Goal: Check status: Check status

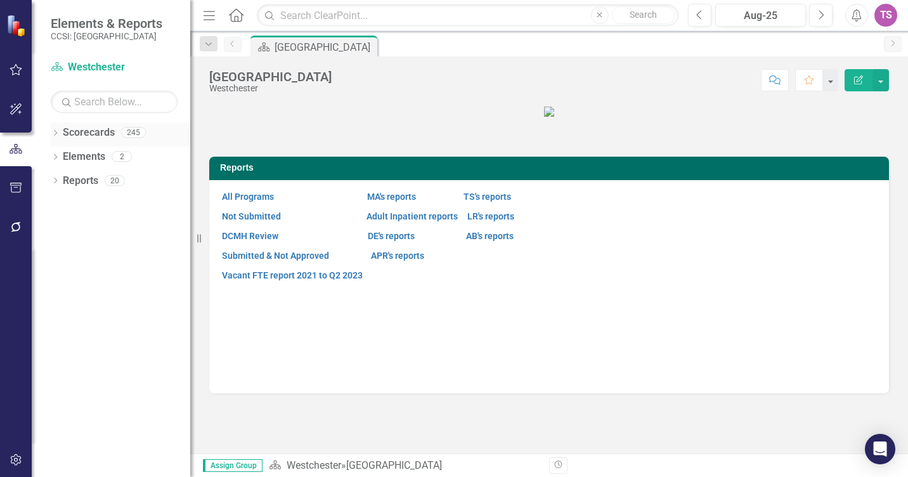
click at [56, 134] on icon "Dropdown" at bounding box center [55, 134] width 9 height 7
click at [62, 155] on icon "Dropdown" at bounding box center [62, 156] width 10 height 8
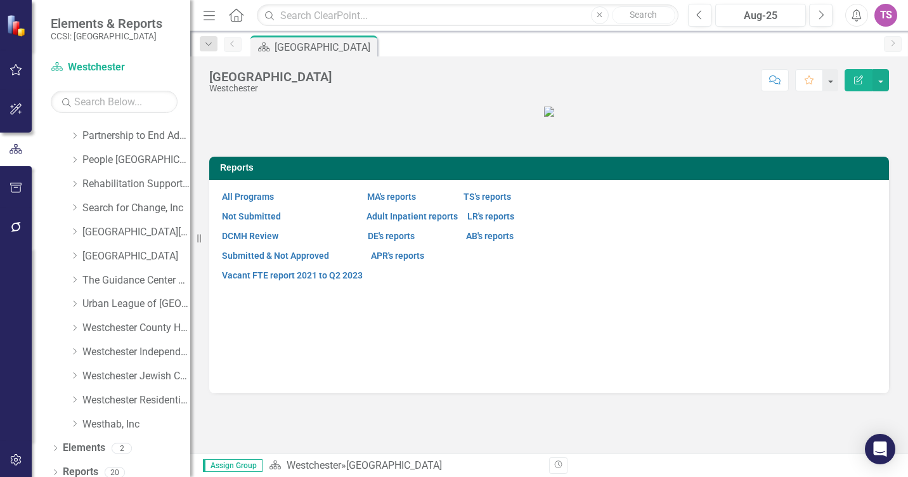
scroll to position [701, 0]
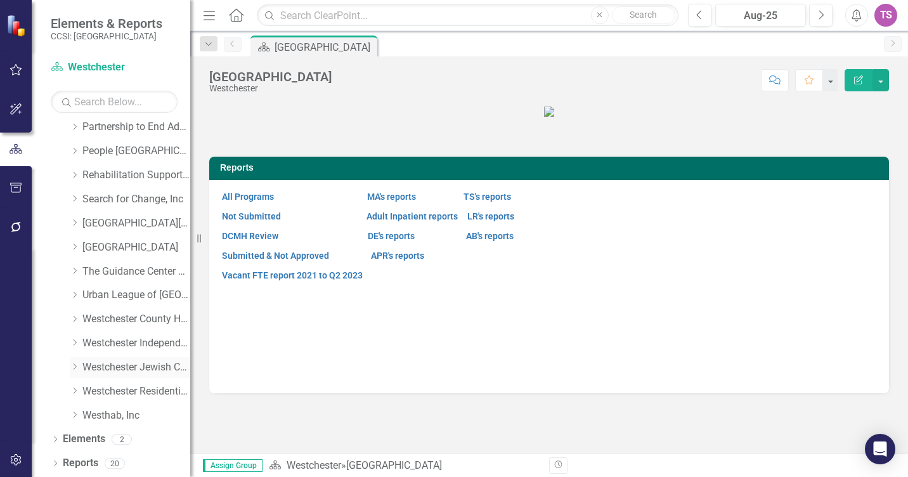
click at [76, 365] on icon "Dropdown" at bounding box center [75, 367] width 10 height 8
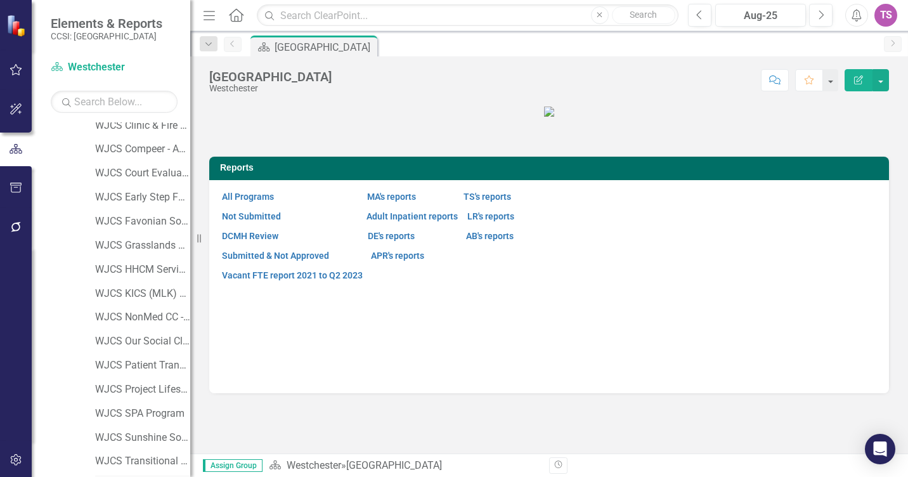
scroll to position [928, 0]
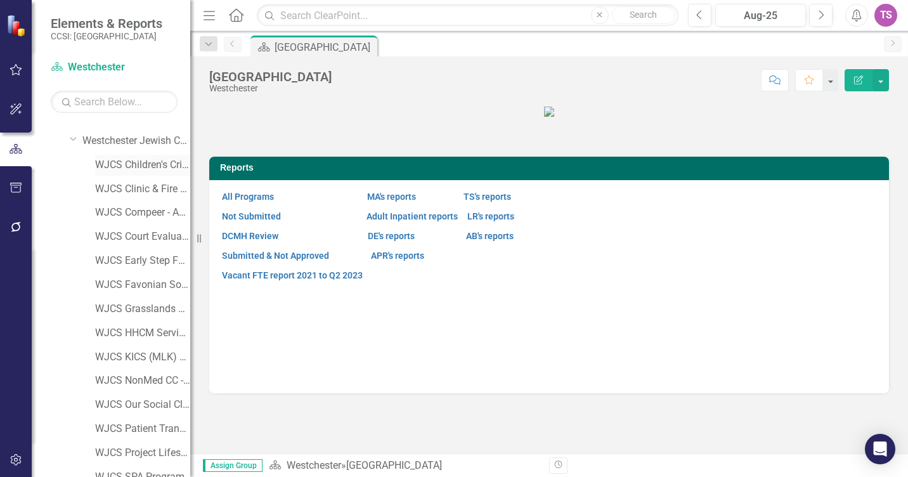
click at [136, 171] on link "WJCS Children's Crisis Stabilization" at bounding box center [142, 165] width 95 height 15
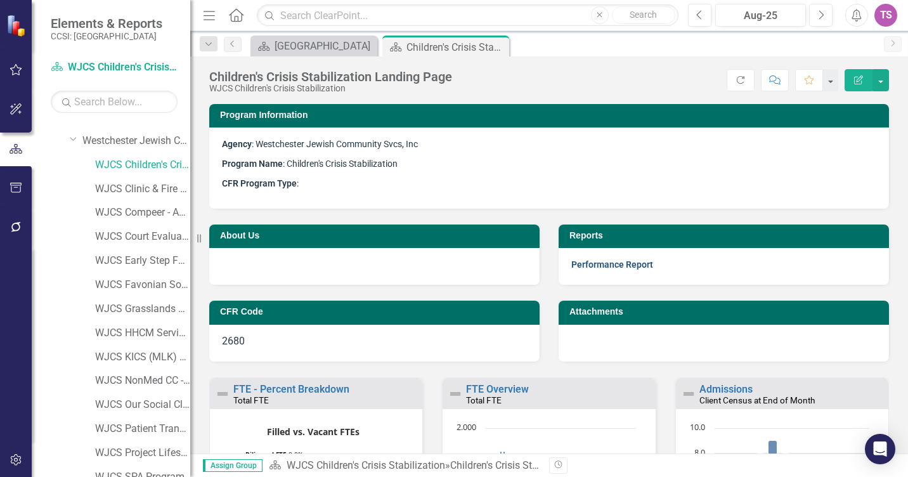
click at [639, 263] on link "Performance Report" at bounding box center [612, 264] width 82 height 10
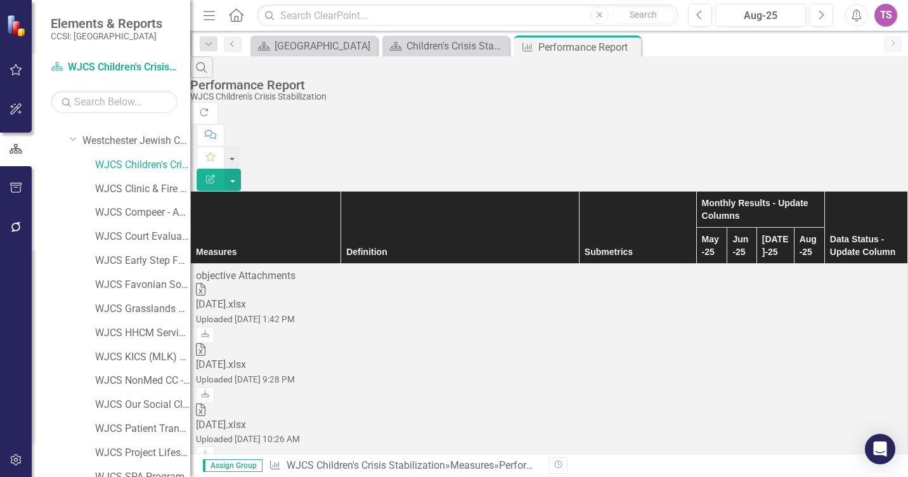
scroll to position [1903, 0]
click at [235, 48] on link "Previous" at bounding box center [233, 44] width 18 height 15
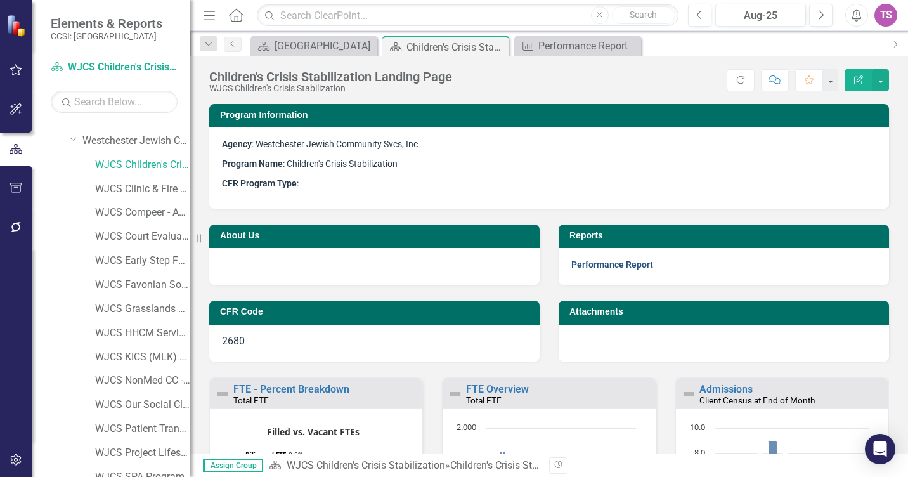
click at [614, 268] on link "Performance Report" at bounding box center [612, 264] width 82 height 10
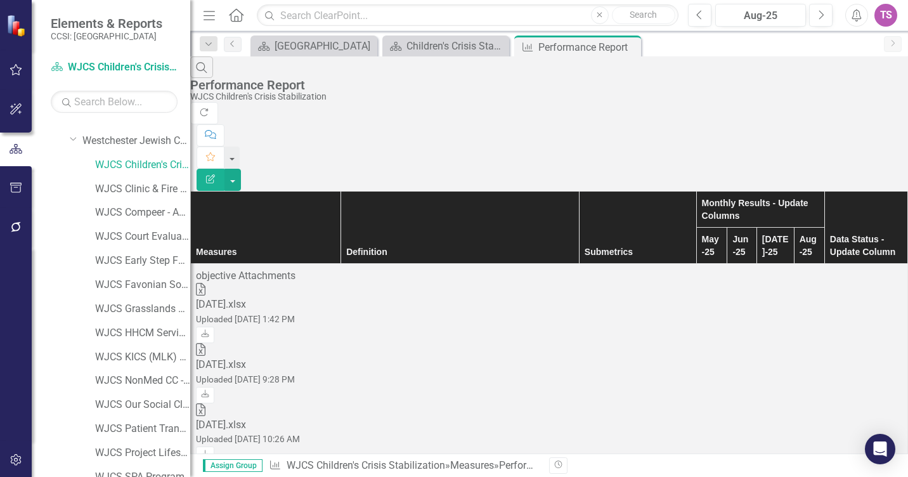
scroll to position [1966, 0]
click at [698, 16] on icon "Previous" at bounding box center [699, 15] width 7 height 11
click at [704, 20] on button "Previous" at bounding box center [699, 15] width 23 height 23
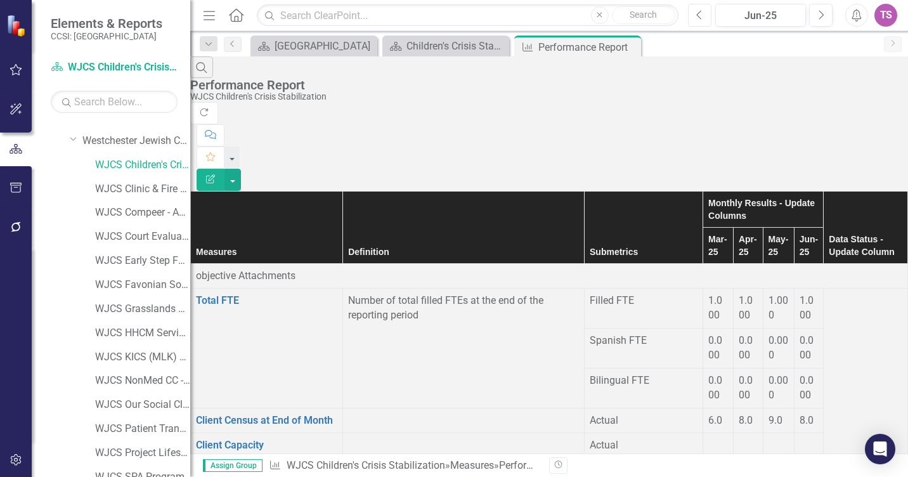
click at [704, 20] on button "Previous" at bounding box center [699, 15] width 23 height 23
click at [698, 16] on icon "button" at bounding box center [698, 14] width 5 height 9
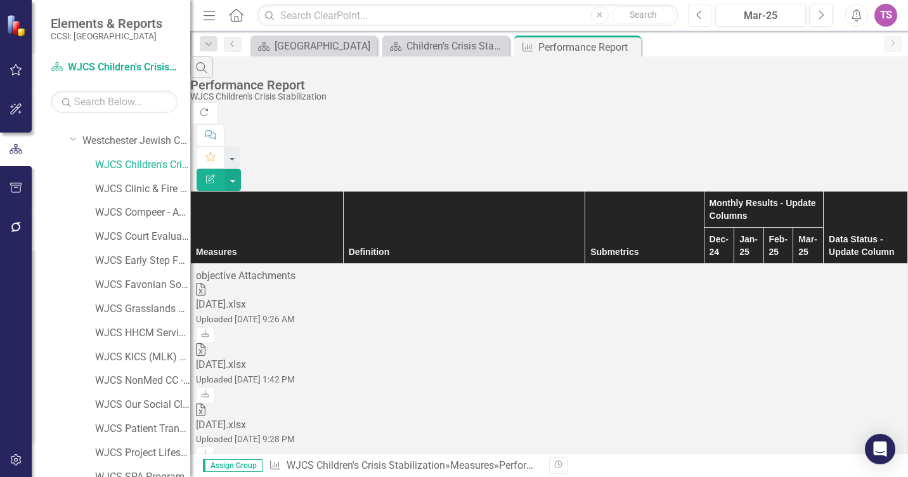
scroll to position [1875, 0]
